Goal: Find specific page/section: Find specific page/section

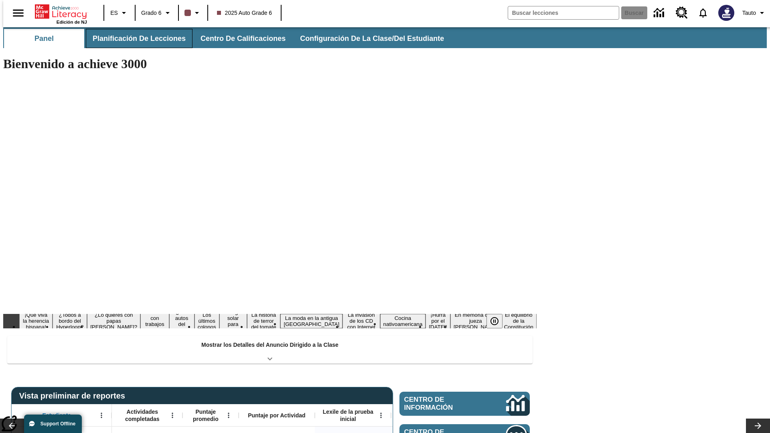
click at [134, 38] on button "Planificación de lecciones" at bounding box center [139, 38] width 107 height 19
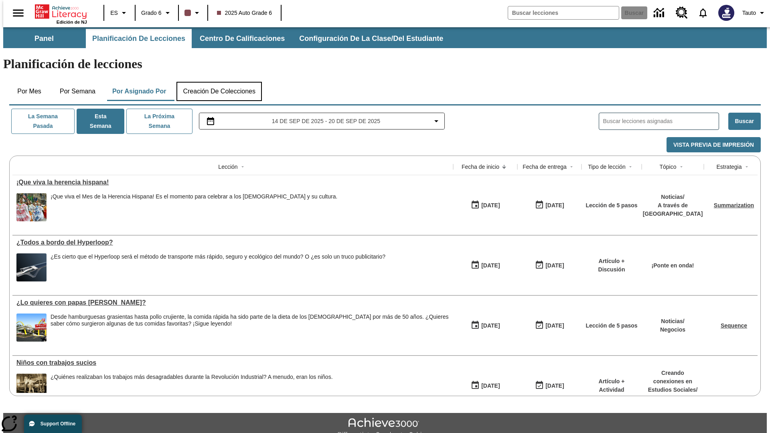
click at [219, 82] on button "Creación de colecciones" at bounding box center [218, 91] width 85 height 19
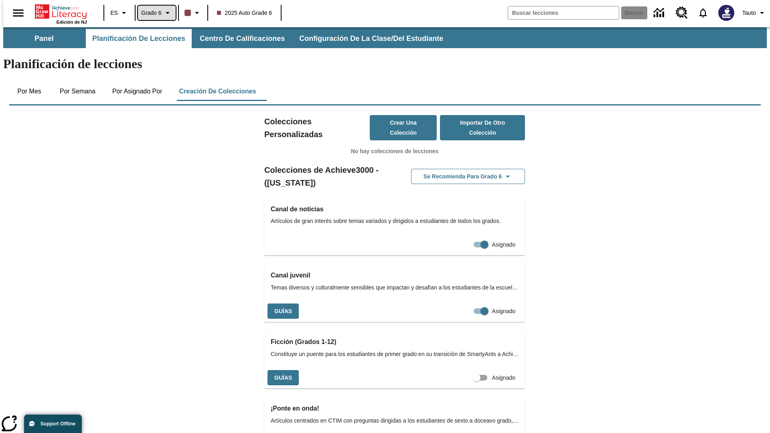
click at [154, 13] on span "Grado 6" at bounding box center [151, 13] width 20 height 8
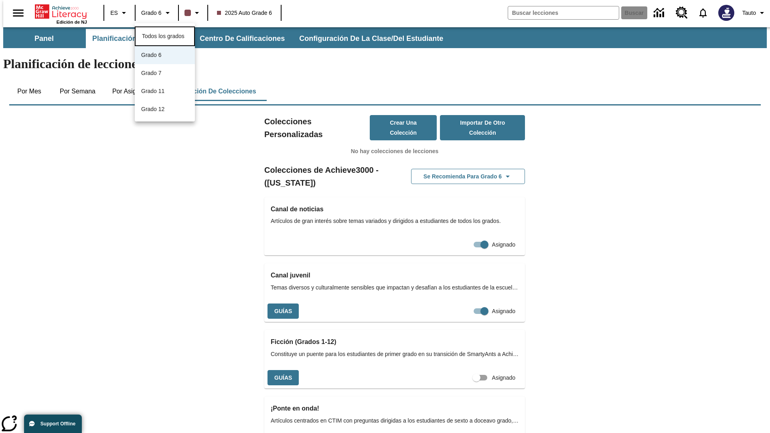
click at [165, 35] on span "Todos los grados" at bounding box center [163, 36] width 43 height 6
